Goal: Find specific page/section: Find specific page/section

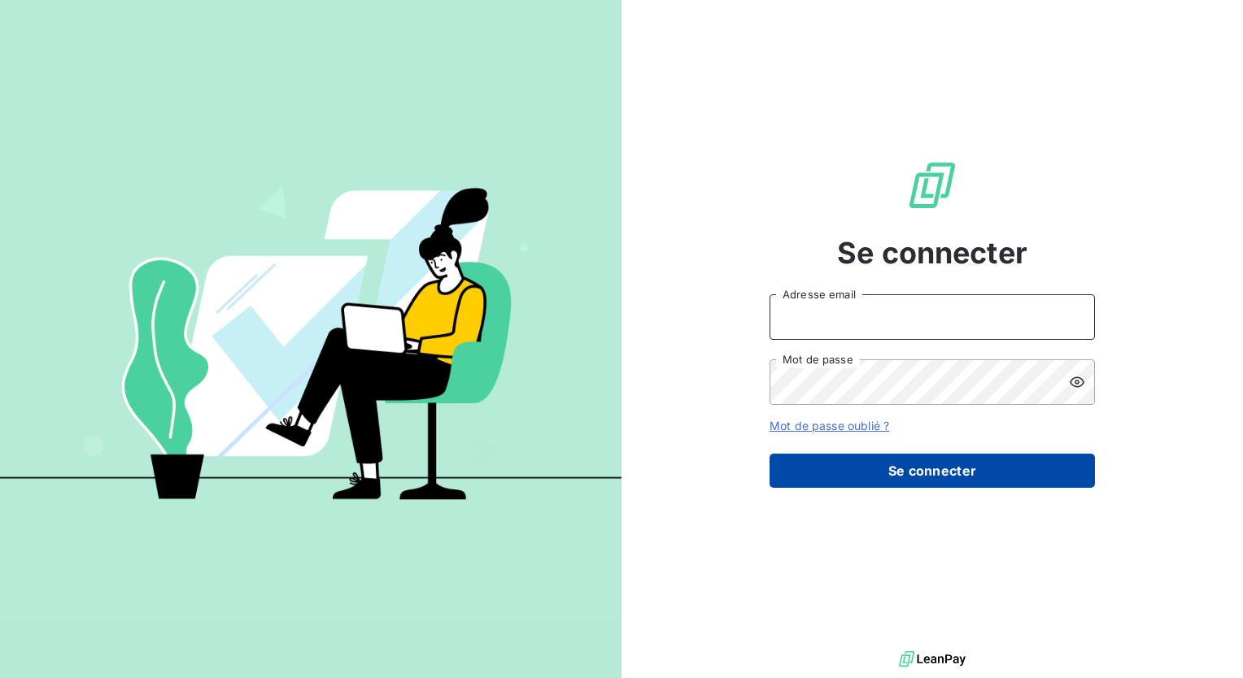
type input "[PERSON_NAME][EMAIL_ADDRESS][DOMAIN_NAME]"
click at [864, 466] on button "Se connecter" at bounding box center [932, 471] width 325 height 34
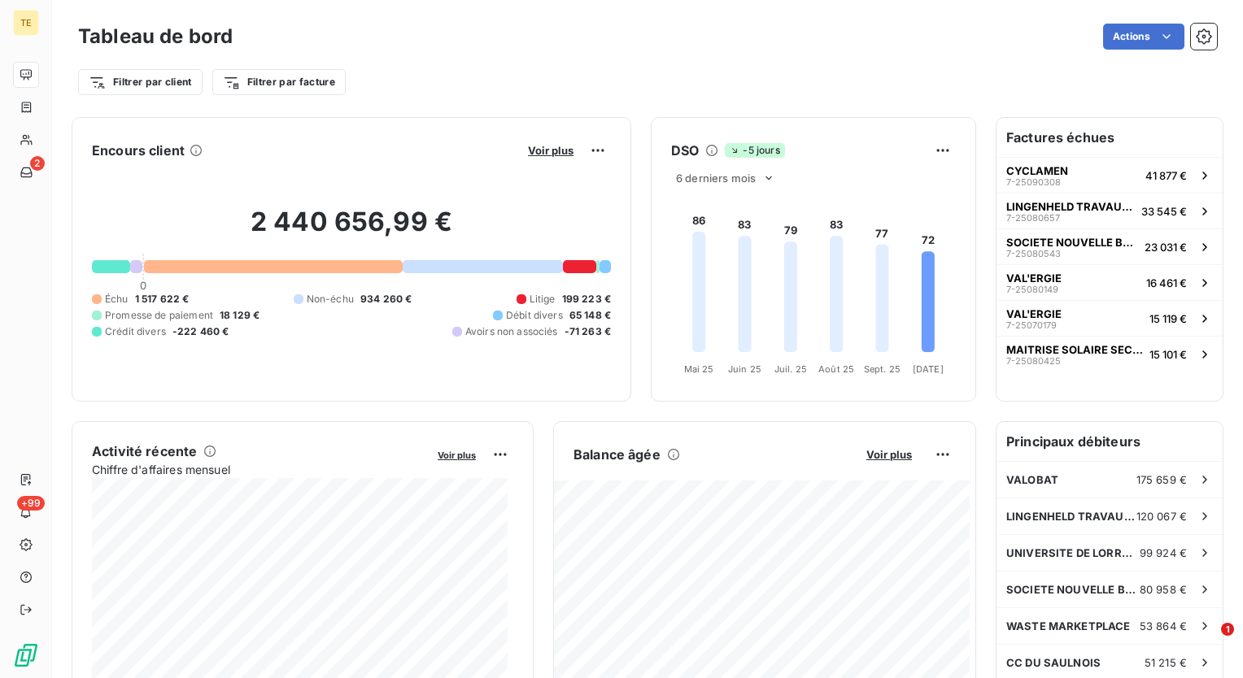
click at [1038, 142] on h6 "Factures échues" at bounding box center [1110, 137] width 226 height 39
click at [1074, 440] on h6 "Principaux débiteurs" at bounding box center [1110, 441] width 226 height 39
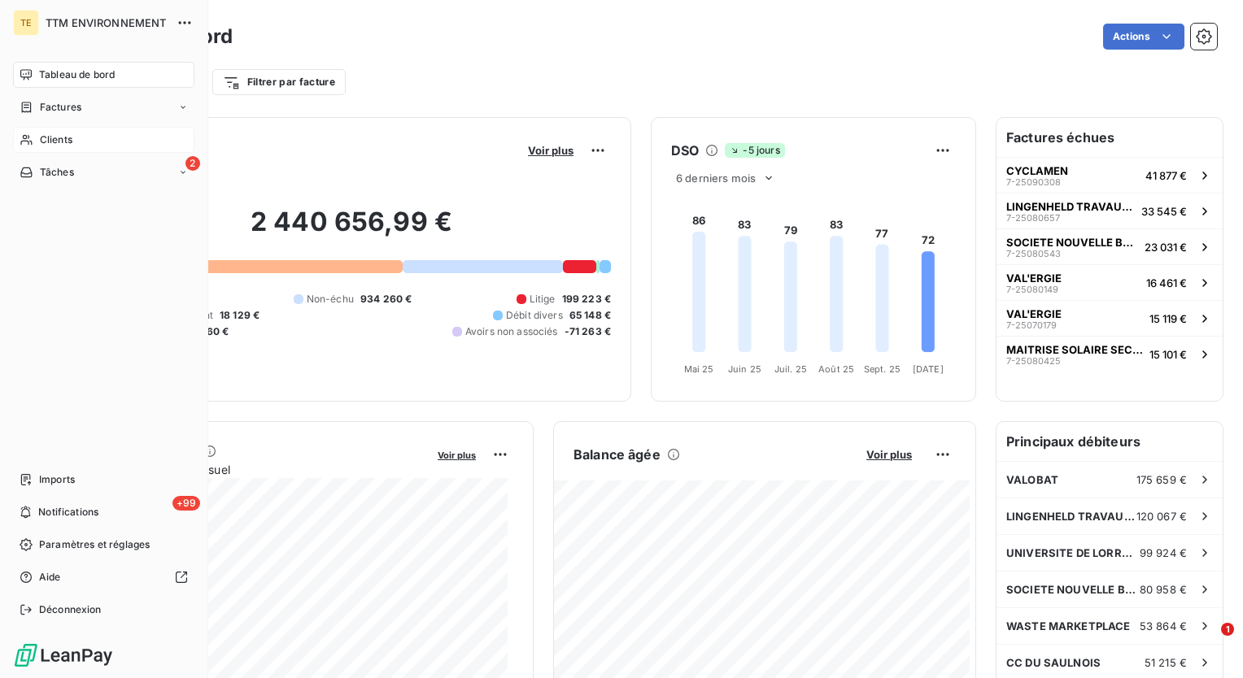
click at [50, 133] on span "Clients" at bounding box center [56, 140] width 33 height 15
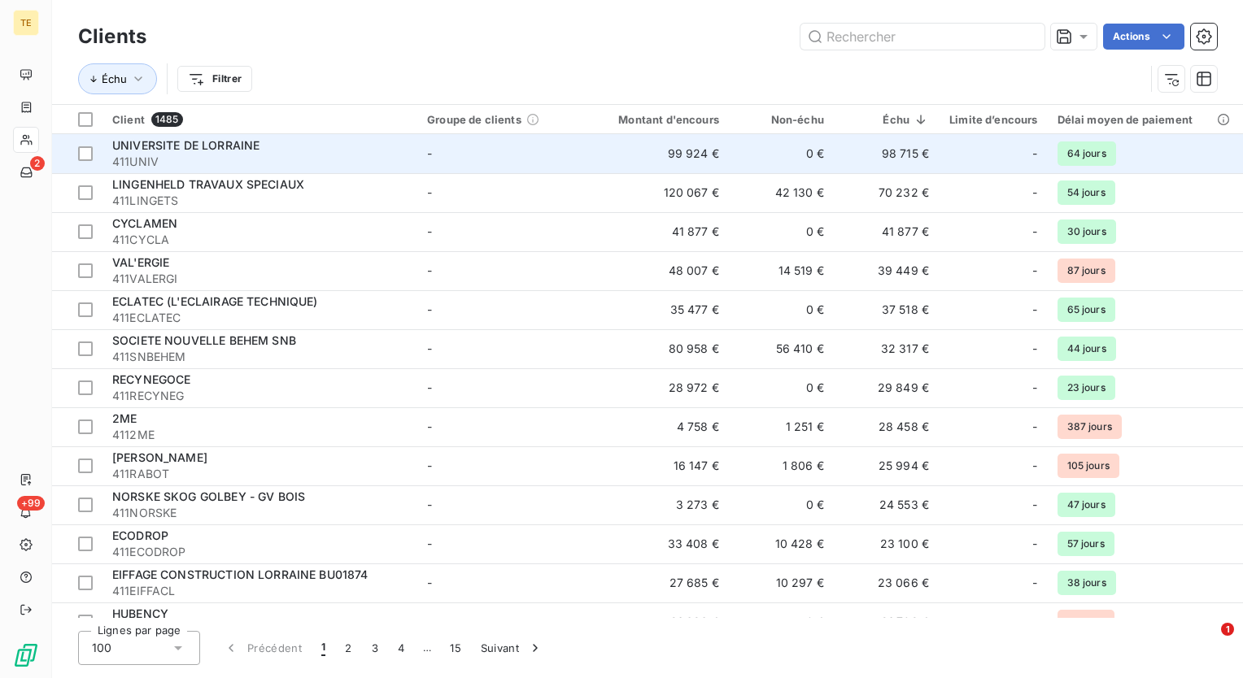
click at [221, 158] on span "411UNIV" at bounding box center [259, 162] width 295 height 16
